Goal: Information Seeking & Learning: Learn about a topic

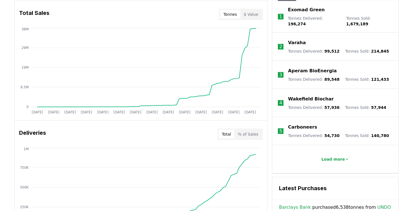
scroll to position [233, 0]
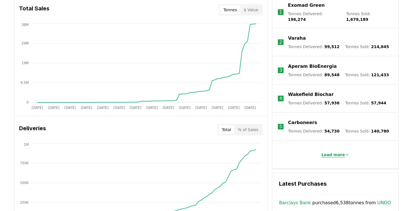
click at [334, 152] on p "Load more" at bounding box center [334, 155] width 24 height 6
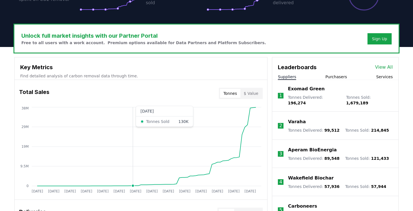
scroll to position [154, 0]
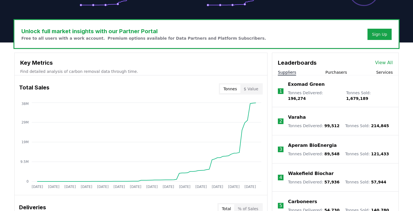
click at [391, 63] on link "View All" at bounding box center [384, 62] width 18 height 7
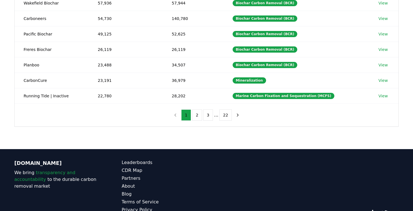
scroll to position [169, 0]
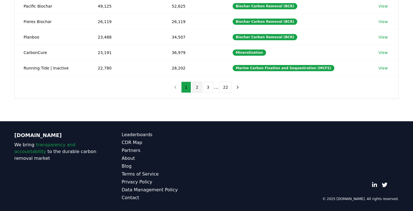
click at [197, 87] on button "2" at bounding box center [197, 87] width 10 height 11
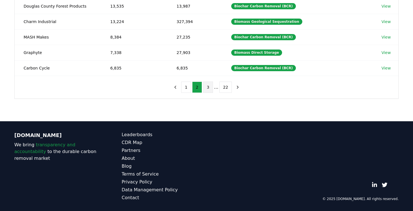
click at [205, 88] on button "3" at bounding box center [208, 87] width 10 height 11
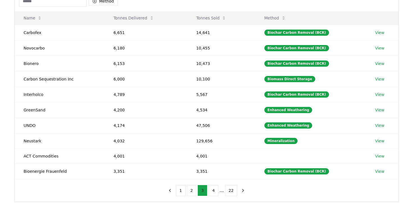
scroll to position [114, 0]
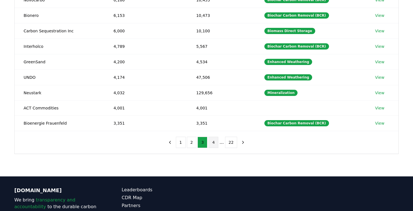
click at [215, 143] on button "4" at bounding box center [214, 142] width 10 height 11
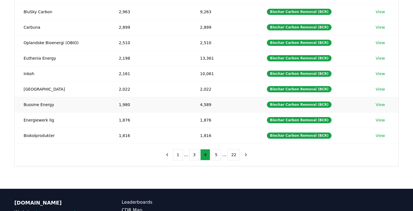
scroll to position [125, 0]
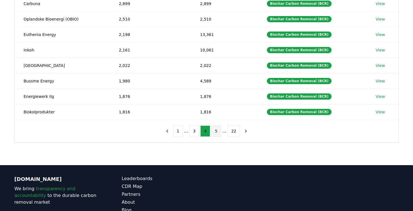
click at [214, 132] on button "5" at bounding box center [216, 130] width 10 height 11
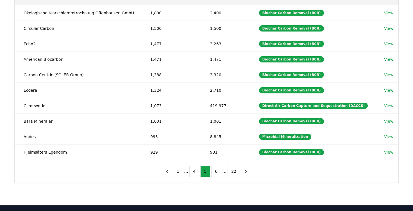
scroll to position [90, 0]
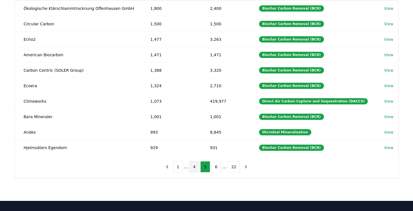
click at [197, 164] on button "4" at bounding box center [195, 166] width 10 height 11
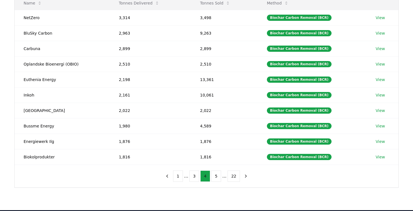
scroll to position [82, 0]
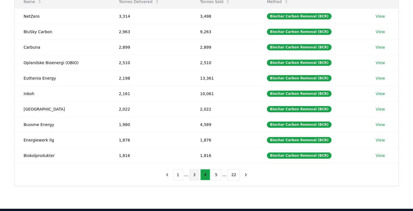
click at [197, 175] on button "3" at bounding box center [195, 174] width 10 height 11
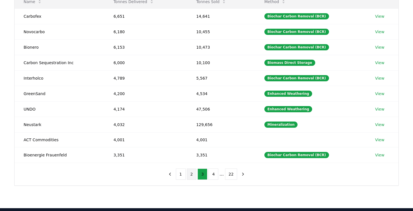
click at [191, 175] on button "2" at bounding box center [192, 173] width 10 height 11
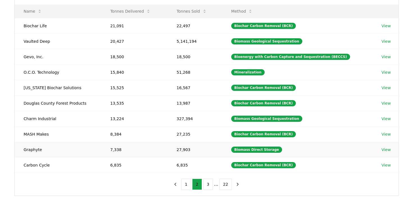
scroll to position [73, 0]
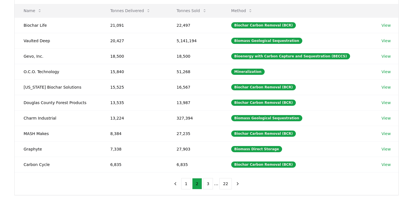
click at [214, 186] on li "..." at bounding box center [216, 183] width 4 height 7
click at [209, 186] on button "3" at bounding box center [208, 183] width 10 height 11
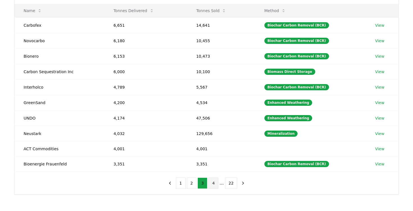
click at [214, 184] on button "4" at bounding box center [214, 182] width 10 height 11
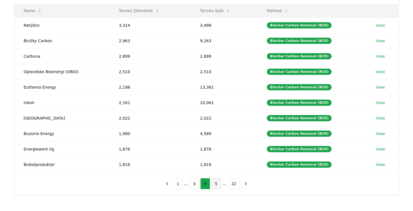
click at [215, 185] on button "5" at bounding box center [216, 183] width 10 height 11
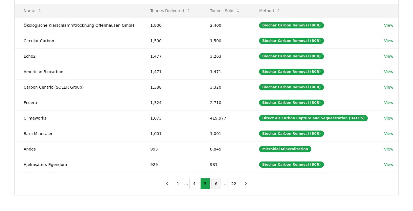
click at [215, 184] on button "6" at bounding box center [216, 183] width 10 height 11
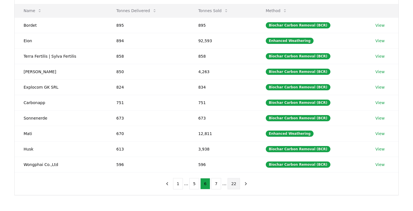
click at [230, 183] on button "22" at bounding box center [234, 183] width 12 height 11
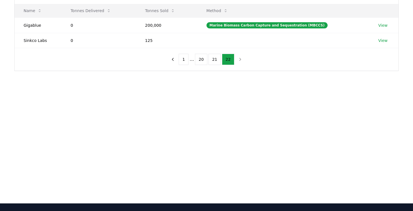
scroll to position [39, 0]
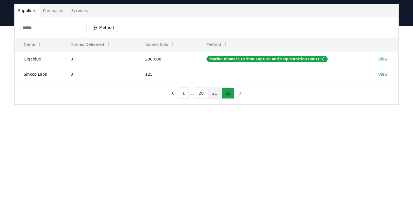
click at [215, 96] on button "21" at bounding box center [215, 92] width 12 height 11
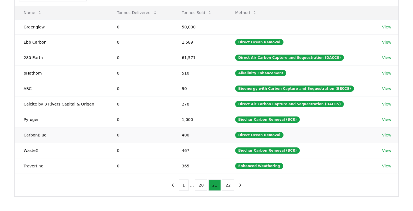
scroll to position [72, 0]
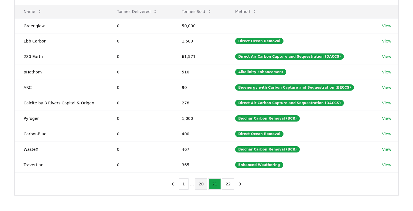
click at [202, 182] on button "20" at bounding box center [201, 183] width 12 height 11
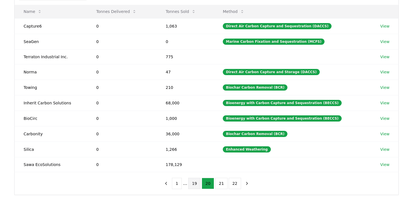
click at [195, 184] on button "19" at bounding box center [194, 183] width 12 height 11
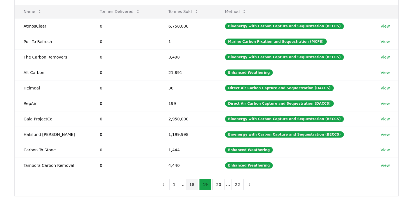
click at [193, 187] on button "18" at bounding box center [192, 184] width 12 height 11
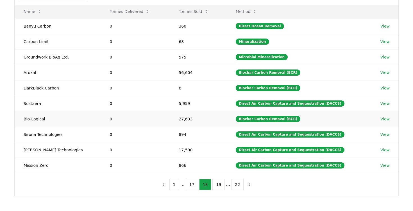
scroll to position [65, 0]
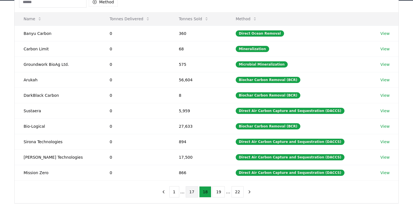
click at [193, 191] on button "17" at bounding box center [192, 191] width 12 height 11
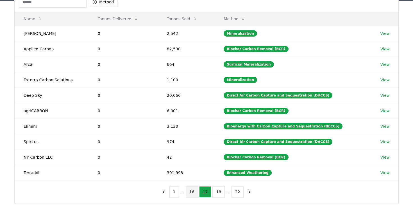
click at [192, 193] on button "16" at bounding box center [192, 191] width 12 height 11
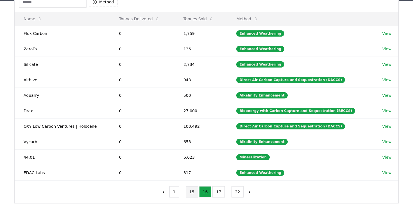
click at [193, 193] on button "15" at bounding box center [192, 191] width 12 height 11
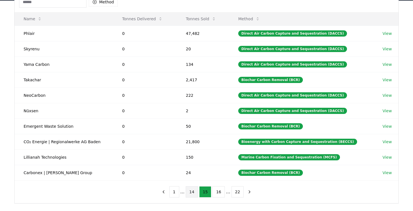
click at [194, 195] on button "14" at bounding box center [192, 191] width 12 height 11
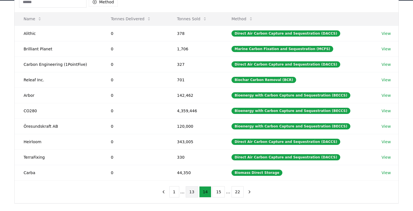
click at [193, 195] on button "13" at bounding box center [192, 191] width 12 height 11
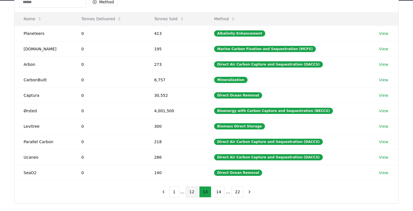
click at [193, 193] on button "12" at bounding box center [192, 191] width 12 height 11
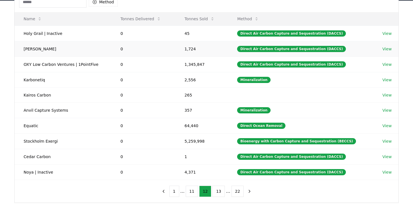
click at [383, 51] on link "View" at bounding box center [387, 49] width 9 height 6
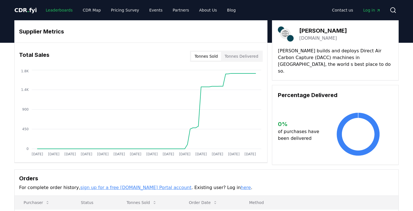
click at [61, 14] on link "Leaderboards" at bounding box center [59, 10] width 36 height 10
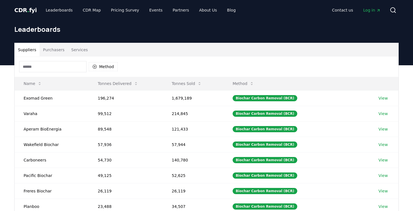
click at [75, 52] on button "Services" at bounding box center [79, 49] width 23 height 13
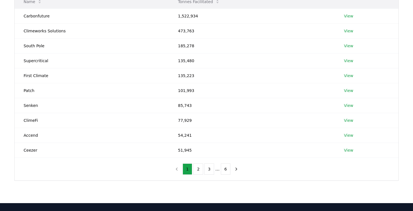
scroll to position [87, 0]
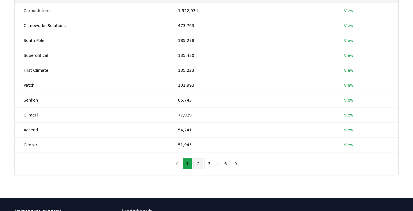
click at [195, 159] on button "2" at bounding box center [198, 163] width 10 height 11
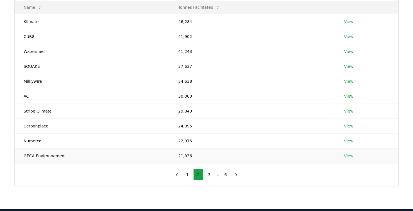
scroll to position [61, 0]
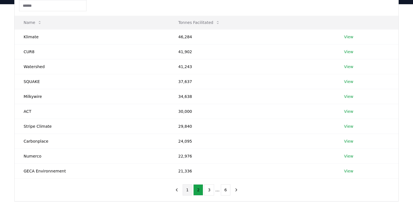
click at [186, 189] on button "1" at bounding box center [188, 189] width 10 height 11
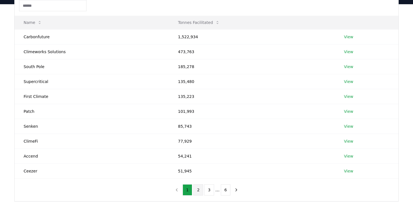
click at [196, 188] on button "2" at bounding box center [198, 189] width 10 height 11
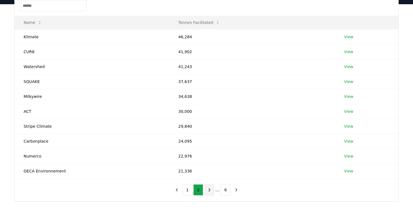
click at [208, 191] on button "3" at bounding box center [209, 189] width 10 height 11
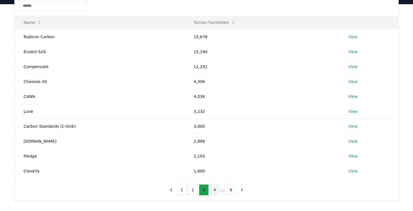
click at [211, 189] on button "4" at bounding box center [215, 189] width 10 height 11
